Goal: Task Accomplishment & Management: Manage account settings

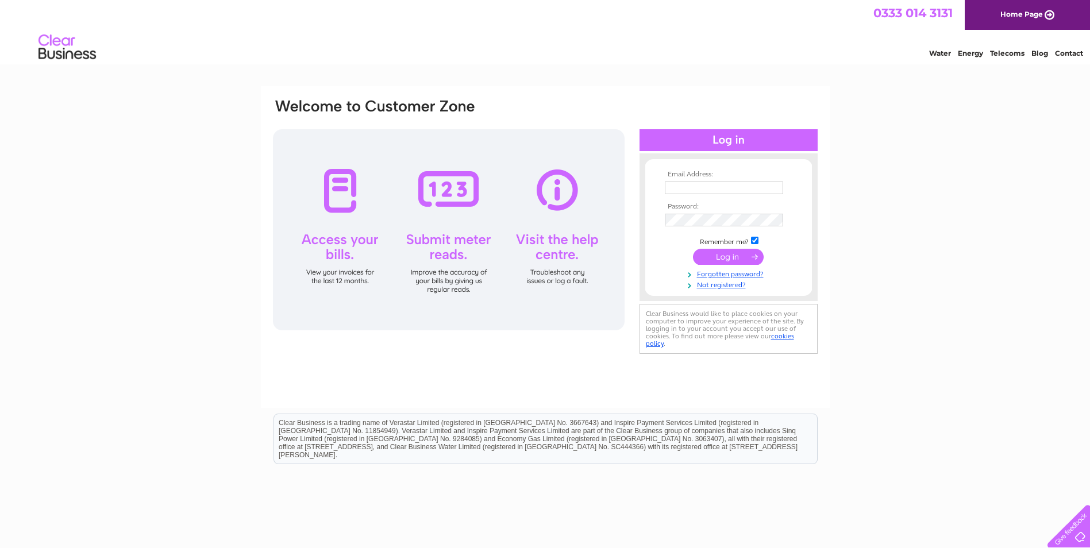
type input "ceira.robertson@forsyths.com"
click at [740, 255] on input "submit" at bounding box center [728, 257] width 71 height 16
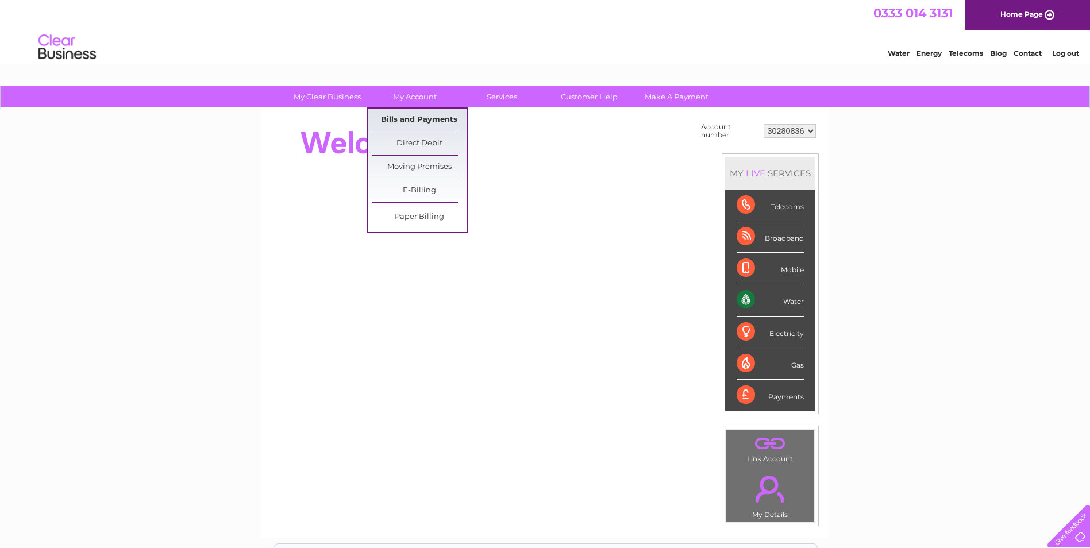
click at [437, 113] on link "Bills and Payments" at bounding box center [419, 120] width 95 height 23
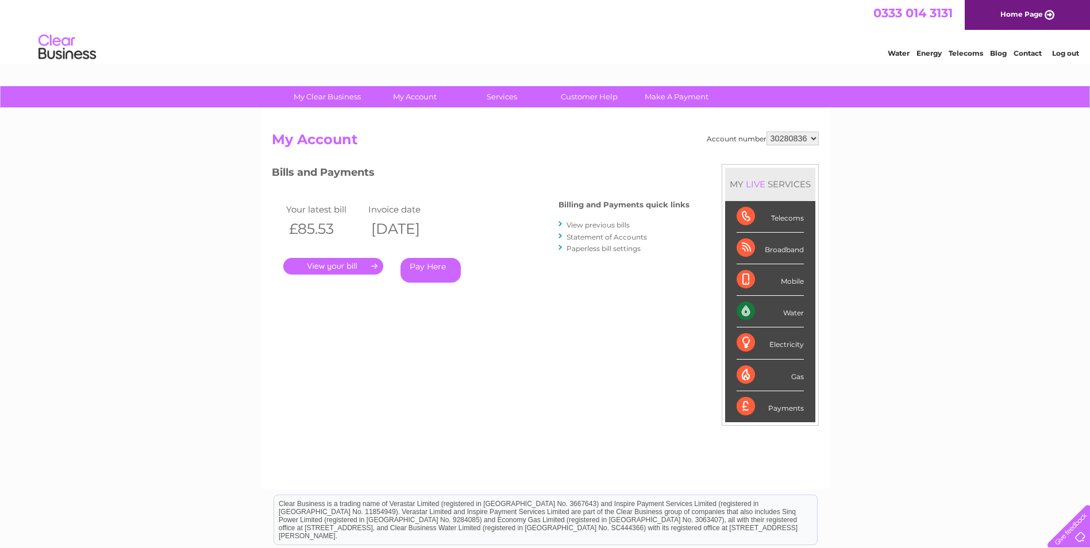
click at [349, 265] on link "." at bounding box center [333, 266] width 100 height 17
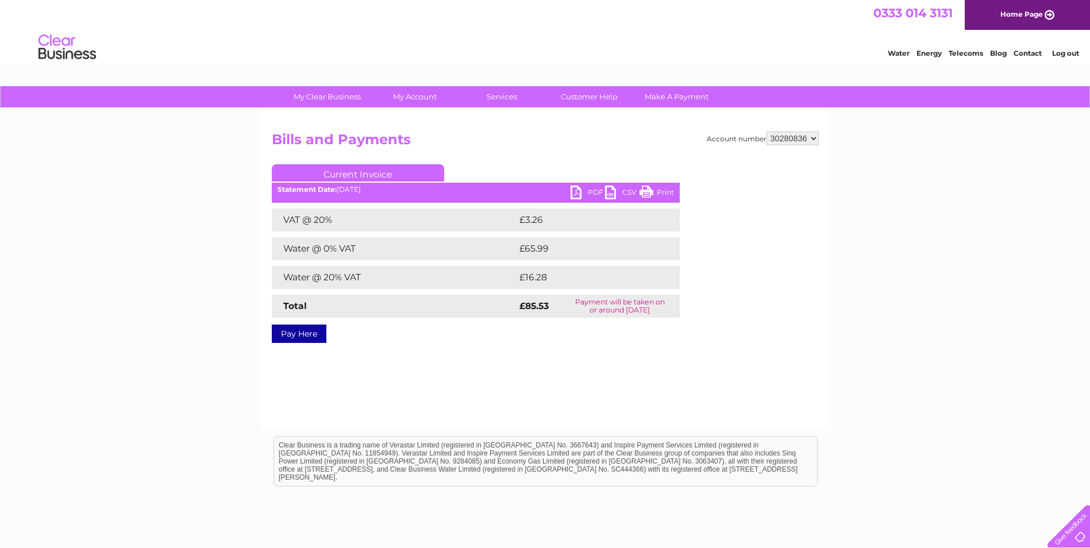
click at [578, 186] on ul "Current Invoice" at bounding box center [476, 174] width 408 height 21
click at [574, 193] on link "PDF" at bounding box center [588, 194] width 34 height 17
drag, startPoint x: 928, startPoint y: 252, endPoint x: 996, endPoint y: 102, distance: 165.2
click at [928, 252] on div "My Clear Business Login Details My Details My Preferences Link Account My Accou…" at bounding box center [545, 356] width 1090 height 541
